Goal: Transaction & Acquisition: Purchase product/service

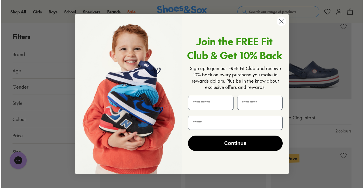
scroll to position [899, 0]
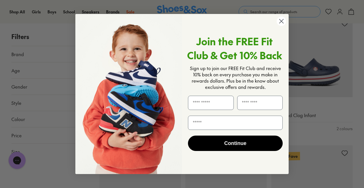
click at [281, 20] on circle "Close dialog" at bounding box center [281, 21] width 9 height 9
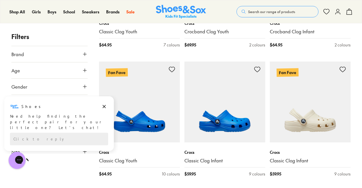
scroll to position [980, 0]
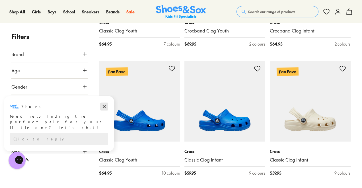
click at [104, 109] on icon "Dismiss campaign" at bounding box center [104, 106] width 6 height 7
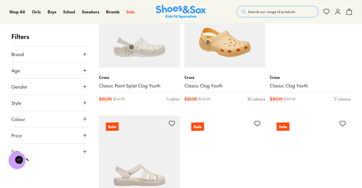
scroll to position [2218, 0]
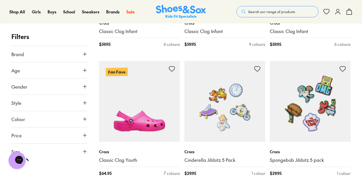
scroll to position [1881, 0]
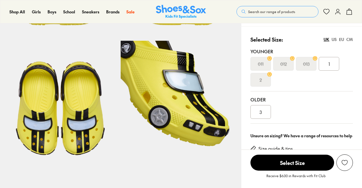
click at [266, 112] on div "3" at bounding box center [260, 112] width 20 height 14
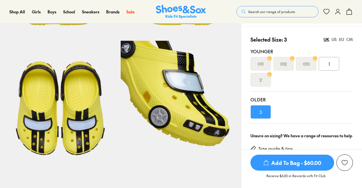
select select "*"
click at [334, 68] on div "1" at bounding box center [329, 64] width 20 height 14
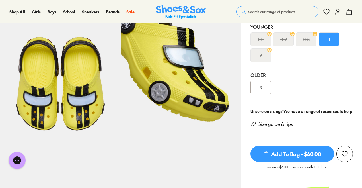
scroll to position [139, 0]
